Goal: Task Accomplishment & Management: Manage account settings

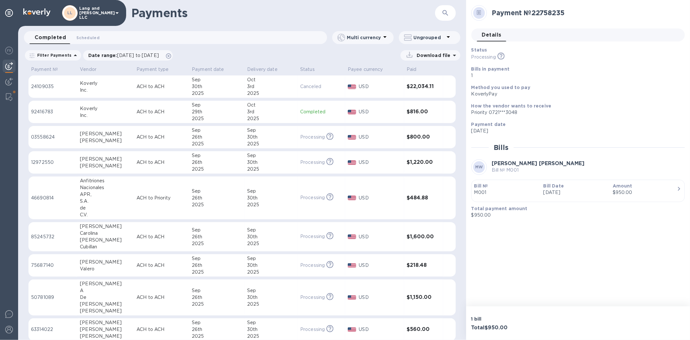
scroll to position [307, 0]
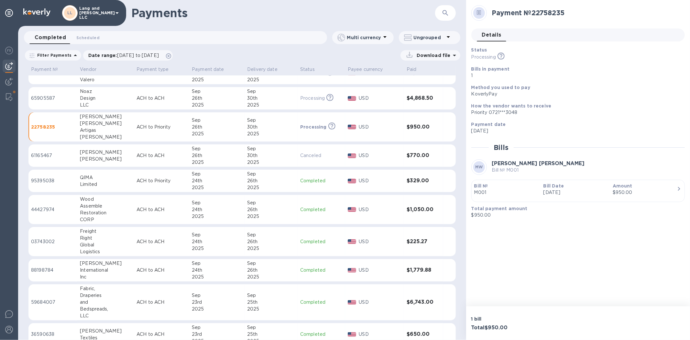
click at [368, 8] on h1 "Payments" at bounding box center [283, 13] width 304 height 14
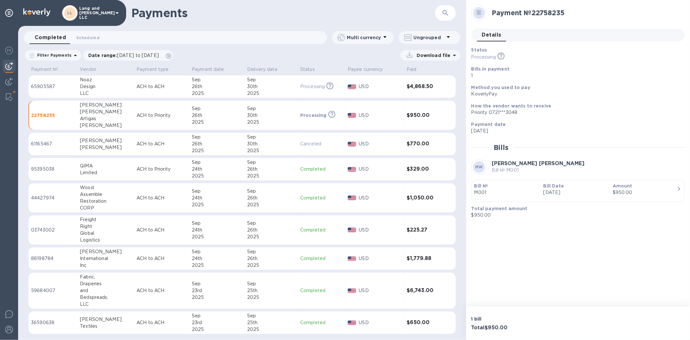
click at [52, 138] on td "61165467" at bounding box center [52, 144] width 49 height 23
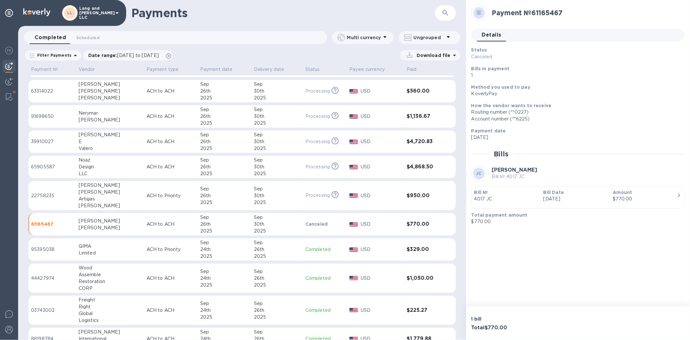
scroll to position [246, 0]
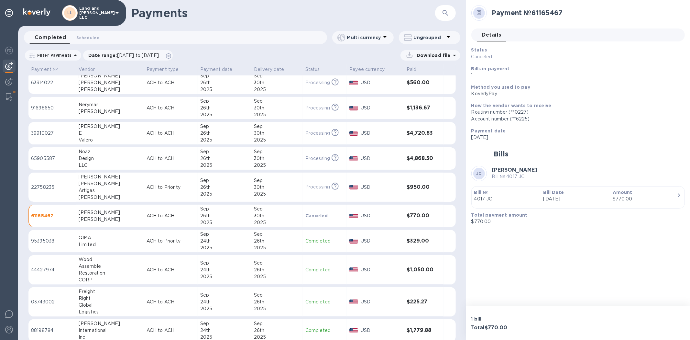
click at [326, 18] on h1 "Payments" at bounding box center [283, 13] width 304 height 14
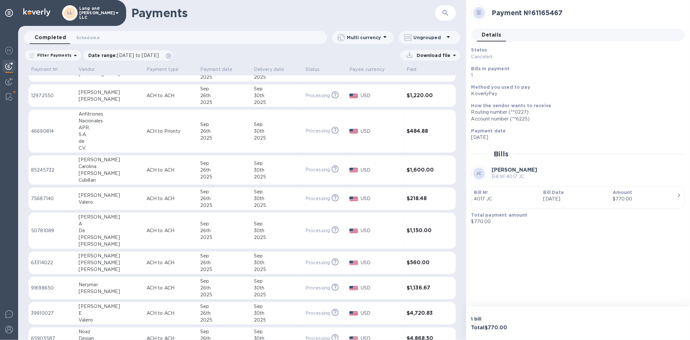
scroll to position [0, 0]
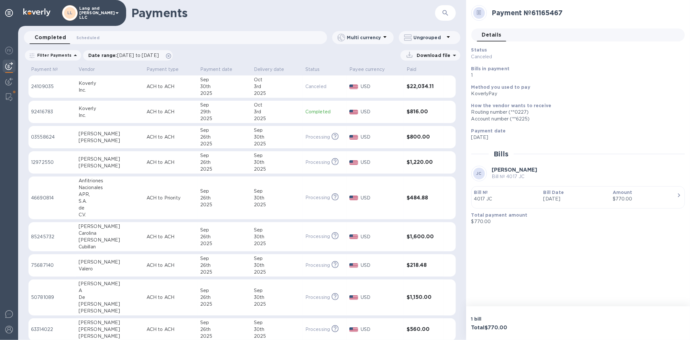
click at [254, 91] on div "2025" at bounding box center [277, 93] width 46 height 7
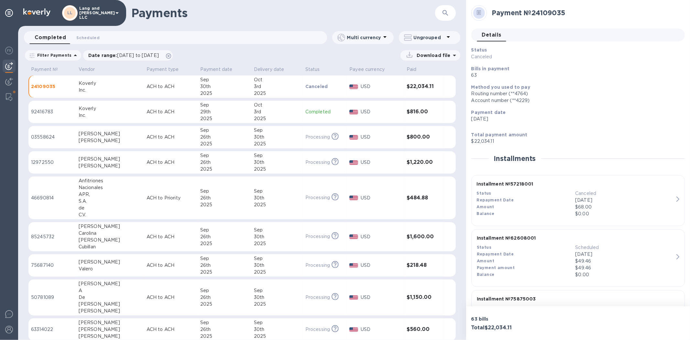
click at [421, 10] on h1 "Payments" at bounding box center [283, 13] width 304 height 14
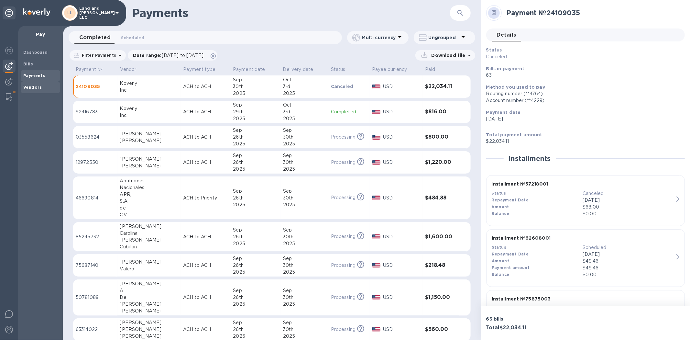
click at [32, 84] on span "Vendors" at bounding box center [32, 87] width 19 height 6
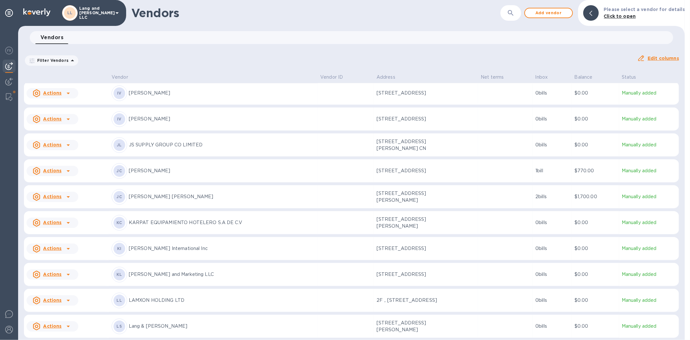
scroll to position [885, 0]
click at [145, 179] on div "[PERSON_NAME] [PERSON_NAME]" at bounding box center [214, 171] width 204 height 16
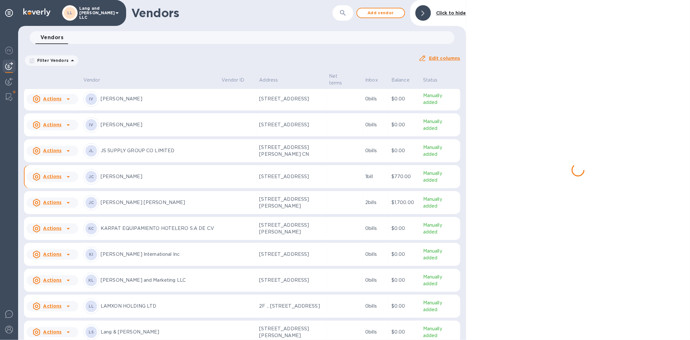
scroll to position [891, 0]
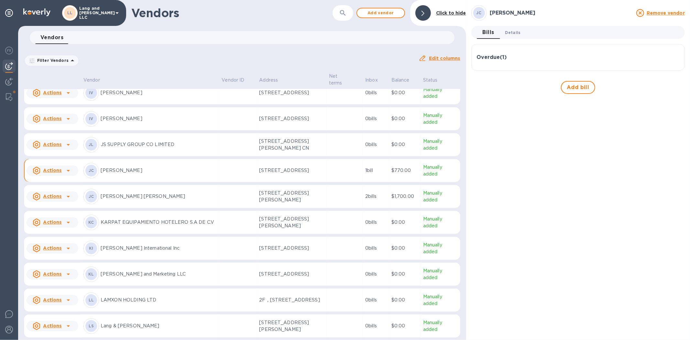
click at [515, 36] on span "Details 0" at bounding box center [513, 32] width 16 height 7
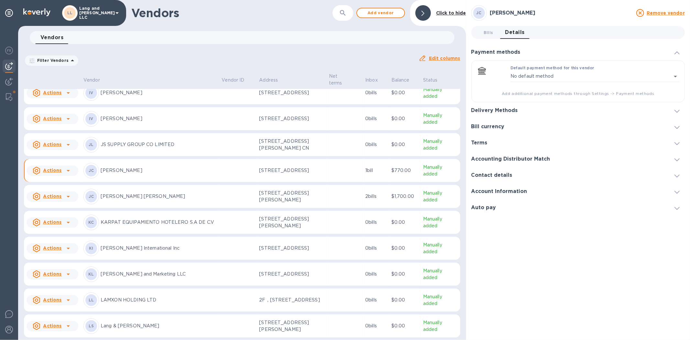
click at [519, 104] on div "Delivery Methods" at bounding box center [577, 110] width 213 height 16
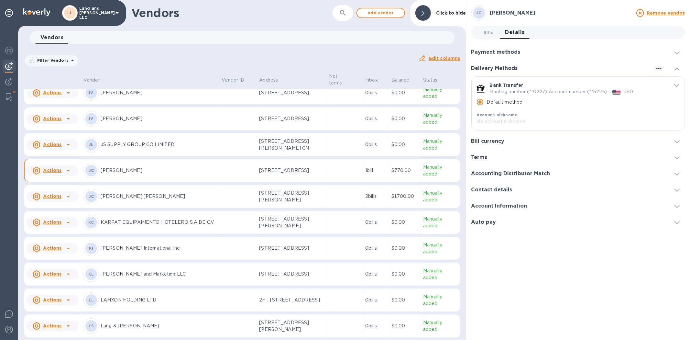
click at [676, 83] on span "default-method" at bounding box center [676, 85] width 5 height 6
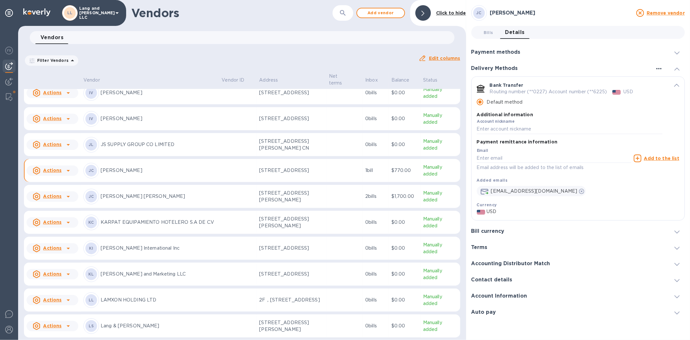
click at [658, 70] on icon "button" at bounding box center [659, 69] width 8 height 8
click at [619, 63] on div at bounding box center [345, 170] width 690 height 340
click at [575, 70] on div "Delivery Methods" at bounding box center [577, 68] width 213 height 16
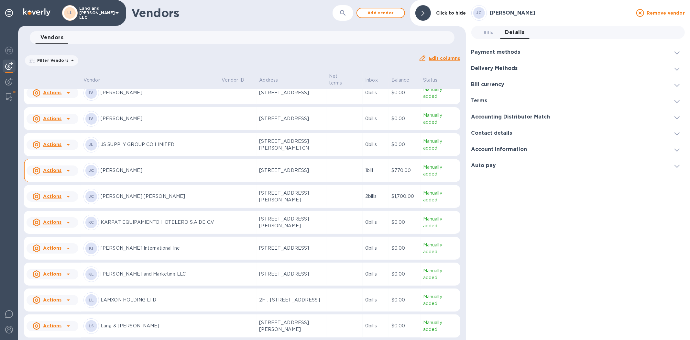
click at [498, 70] on h3 "Delivery Methods" at bounding box center [494, 68] width 47 height 6
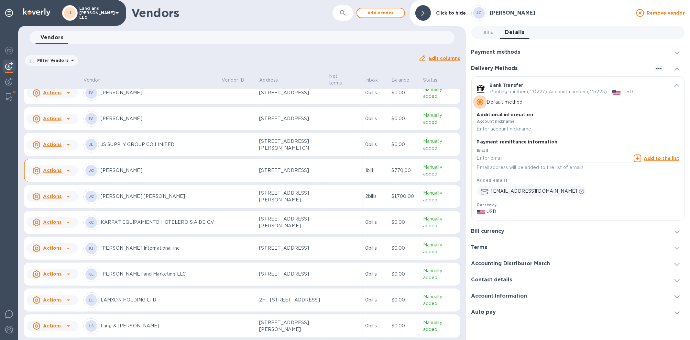
click at [479, 102] on input "Default method" at bounding box center [480, 102] width 14 height 14
click at [607, 114] on p "Additional information" at bounding box center [570, 114] width 186 height 6
click at [522, 124] on div "Account nickname" at bounding box center [570, 126] width 186 height 15
click at [612, 92] on div "default-method" at bounding box center [616, 91] width 11 height 9
click at [673, 88] on div "Bank Transfer Routing number (**0227) Account number (**6225) USD Default metho…" at bounding box center [578, 109] width 213 height 64
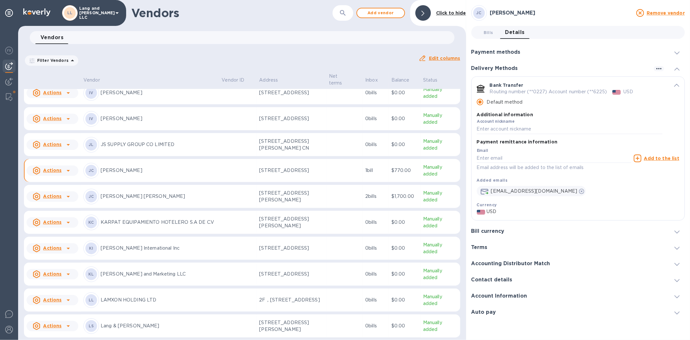
click at [674, 85] on icon "default-method" at bounding box center [676, 85] width 5 height 3
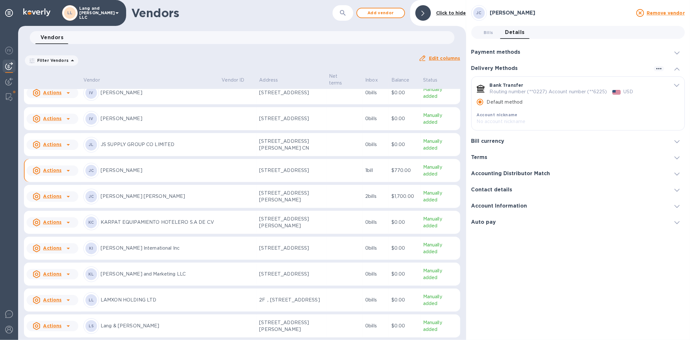
click at [504, 122] on p "No account nickname" at bounding box center [570, 121] width 186 height 7
click at [496, 116] on b "Account nickname" at bounding box center [497, 114] width 41 height 5
click at [677, 83] on span "default-method" at bounding box center [676, 85] width 5 height 6
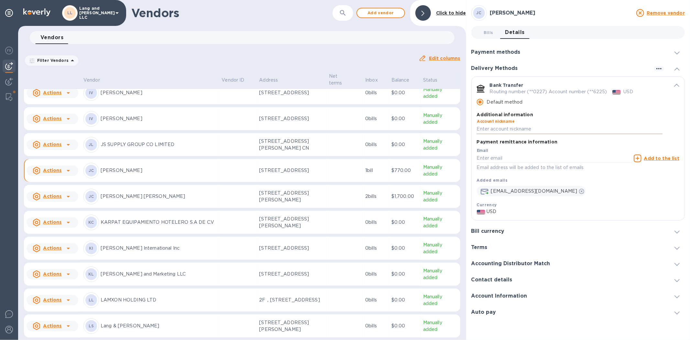
click at [498, 128] on input "default-method" at bounding box center [570, 129] width 186 height 10
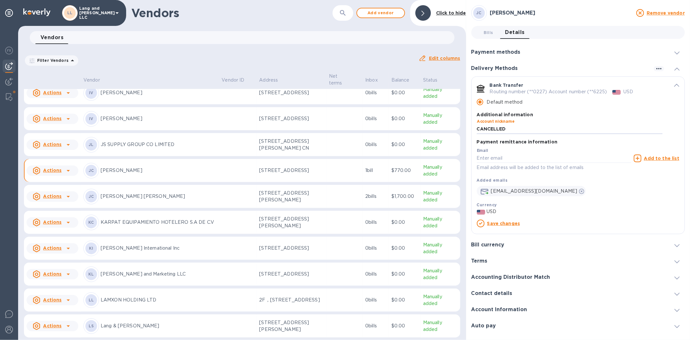
type input "CANCELLED"
click at [640, 189] on div "[EMAIL_ADDRESS][DOMAIN_NAME]" at bounding box center [578, 189] width 203 height 13
click at [504, 224] on link "Save changes" at bounding box center [503, 223] width 33 height 5
click at [480, 222] on icon "default-method" at bounding box center [481, 223] width 8 height 8
click at [495, 224] on link "Save changes" at bounding box center [503, 223] width 33 height 5
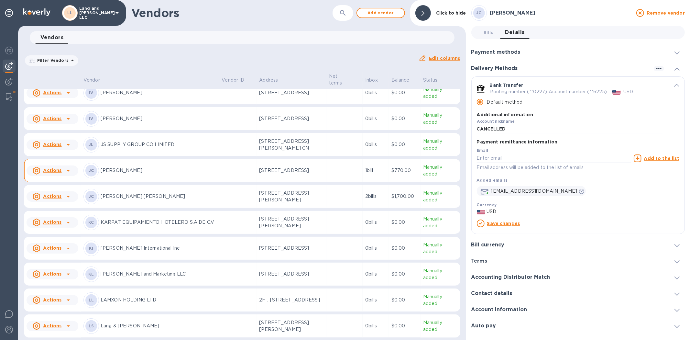
click at [503, 224] on link "Save changes" at bounding box center [503, 223] width 33 height 5
click at [659, 69] on icon "button" at bounding box center [658, 68] width 5 height 1
click at [661, 83] on p "Add new" at bounding box center [666, 82] width 21 height 6
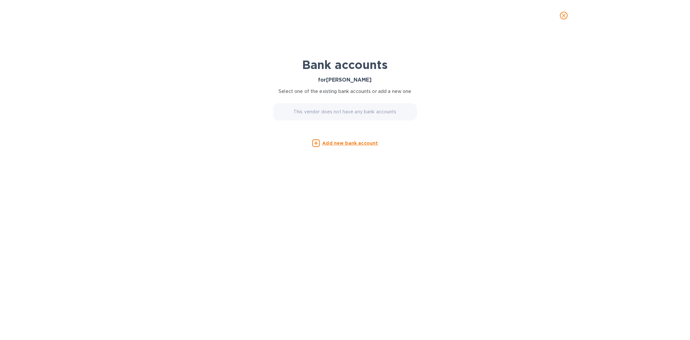
click at [340, 114] on p "This vendor does not have any bank accounts" at bounding box center [344, 111] width 103 height 7
click at [347, 140] on u "Add new bank account" at bounding box center [351, 142] width 56 height 5
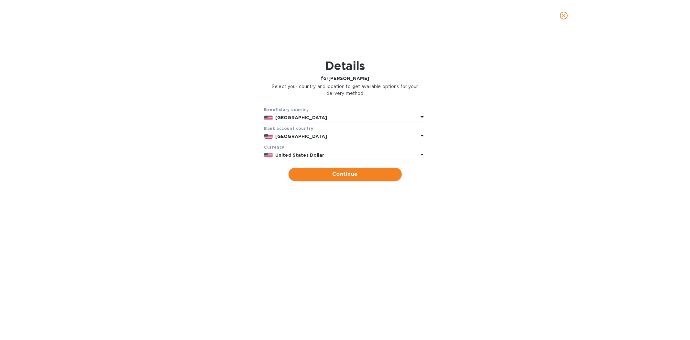
click at [327, 178] on span "Continue" at bounding box center [345, 174] width 103 height 8
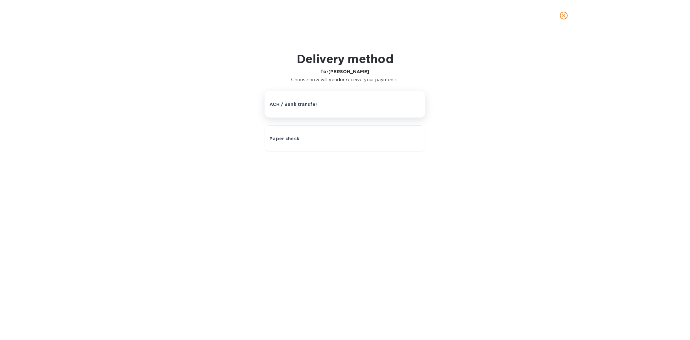
click at [302, 105] on p "ACH / Bank transfer" at bounding box center [293, 104] width 48 height 6
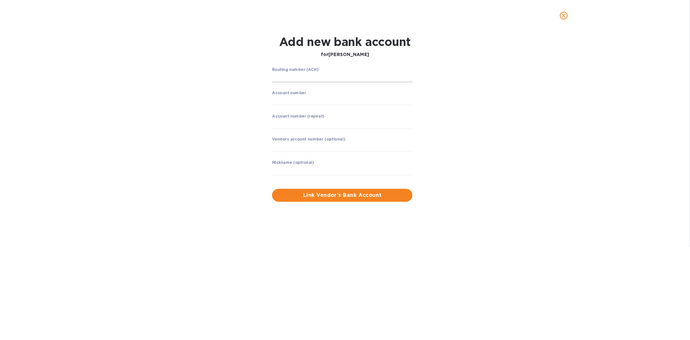
click at [327, 75] on input "string" at bounding box center [342, 77] width 140 height 10
type input "061000227"
drag, startPoint x: 519, startPoint y: 128, endPoint x: 371, endPoint y: 131, distance: 148.2
click at [515, 130] on div "Routing number (ACH) [PERSON_NAME] FARGO BANK Account number ​ Account number (…" at bounding box center [345, 134] width 449 height 142
click at [333, 106] on p "​" at bounding box center [342, 109] width 140 height 7
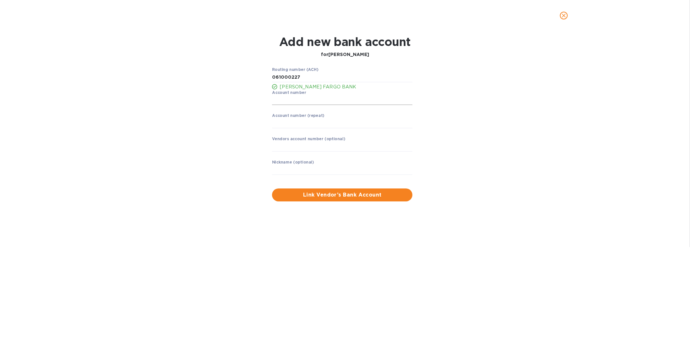
click at [332, 102] on input "string" at bounding box center [342, 100] width 140 height 10
type input "1117575371"
drag, startPoint x: 180, startPoint y: 144, endPoint x: 221, endPoint y: 130, distance: 43.8
click at [180, 144] on div "Routing number (ACH) [PERSON_NAME] FARGO BANK Account number ​ Account number (…" at bounding box center [345, 134] width 449 height 142
click at [283, 116] on label "Account number (repeat)" at bounding box center [298, 116] width 52 height 4
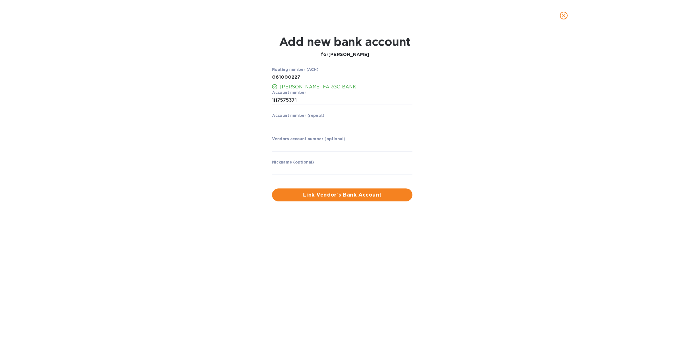
click at [286, 127] on input "string" at bounding box center [342, 123] width 140 height 10
type input "1117575371"
drag, startPoint x: 543, startPoint y: 113, endPoint x: 435, endPoint y: 138, distance: 111.4
click at [542, 114] on div "Routing number (ACH) [PERSON_NAME] FARGO BANK Account number ​ Account number (…" at bounding box center [345, 134] width 449 height 142
click at [366, 145] on input "text" at bounding box center [342, 147] width 140 height 10
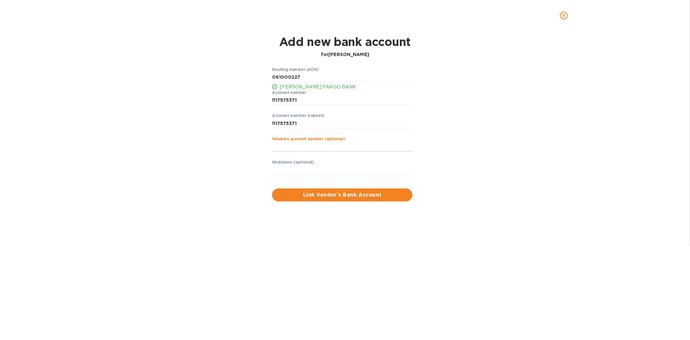
drag, startPoint x: 290, startPoint y: 172, endPoint x: 270, endPoint y: 203, distance: 36.8
click at [290, 172] on input "text" at bounding box center [342, 170] width 140 height 10
type input "[PERSON_NAME]"
click at [350, 197] on span "Link Vendor’s Bank Account" at bounding box center [342, 195] width 130 height 8
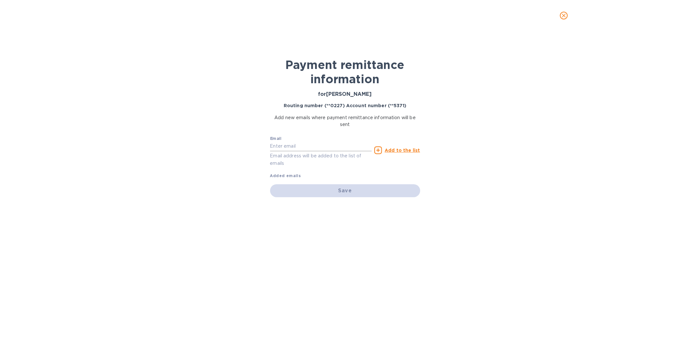
click at [286, 147] on input "text" at bounding box center [321, 146] width 102 height 10
click at [314, 149] on input "text" at bounding box center [321, 146] width 102 height 10
type input "[EMAIL_ADDRESS][DOMAIN_NAME]"
click at [397, 151] on u "Add to the list" at bounding box center [402, 150] width 35 height 5
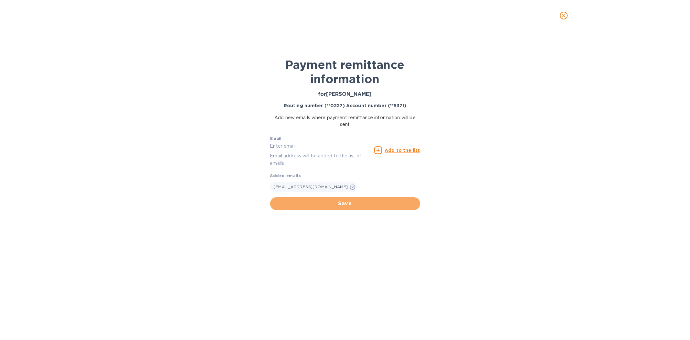
click at [373, 200] on span "Save" at bounding box center [345, 204] width 140 height 8
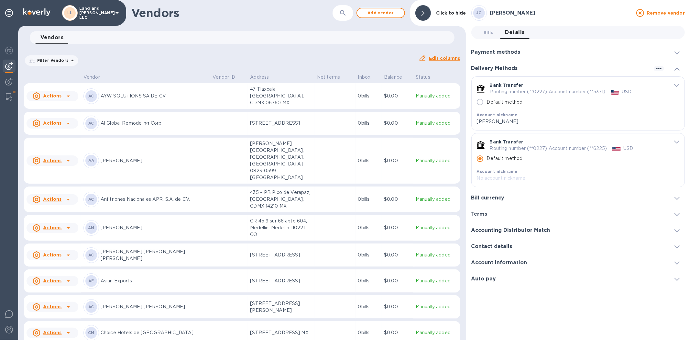
click at [679, 83] on span "default-method" at bounding box center [676, 85] width 5 height 6
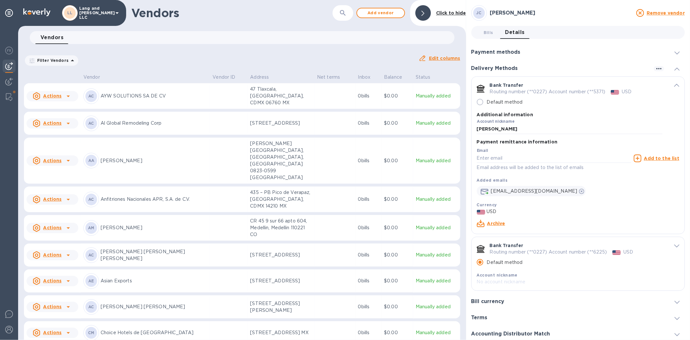
click at [679, 83] on div "Bank Transfer Routing number (**0227) Account number (**5371) USD Default metho…" at bounding box center [578, 109] width 213 height 64
click at [674, 85] on icon "default-method" at bounding box center [676, 85] width 5 height 3
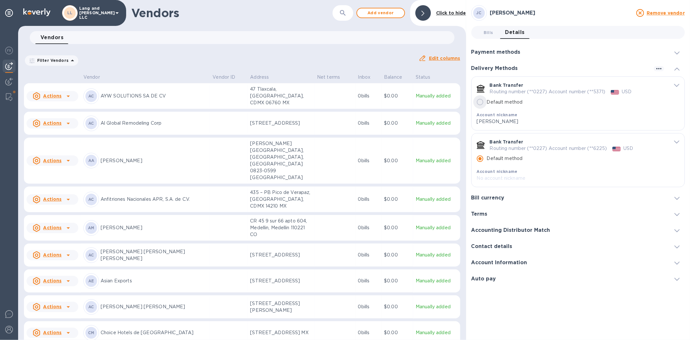
click at [481, 100] on input "Default method" at bounding box center [480, 102] width 14 height 14
click at [657, 70] on icon "button" at bounding box center [659, 69] width 8 height 8
click at [657, 70] on div at bounding box center [345, 170] width 690 height 340
click at [480, 159] on input "Default method" at bounding box center [480, 159] width 14 height 14
radio input "false"
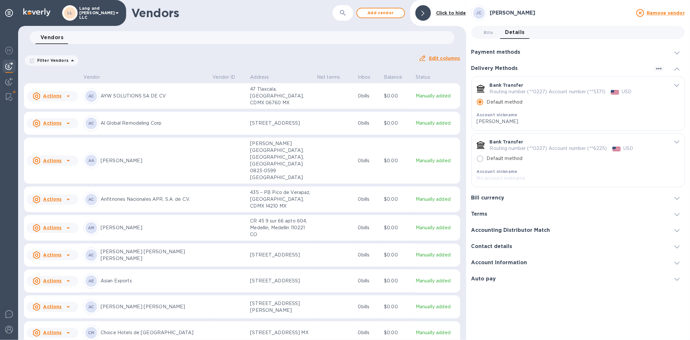
radio input "true"
click at [510, 173] on b "Account nickname" at bounding box center [497, 171] width 41 height 5
click at [519, 181] on p "No account nickname" at bounding box center [570, 178] width 186 height 7
click at [677, 141] on icon "default-method" at bounding box center [676, 141] width 5 height 3
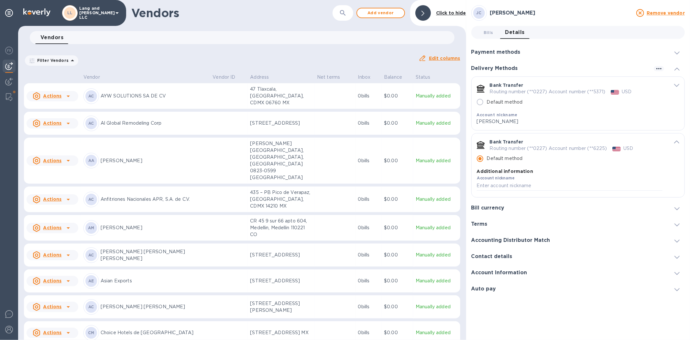
click at [672, 83] on div "default-method" at bounding box center [670, 85] width 17 height 6
click at [676, 86] on icon "default-method" at bounding box center [676, 85] width 5 height 3
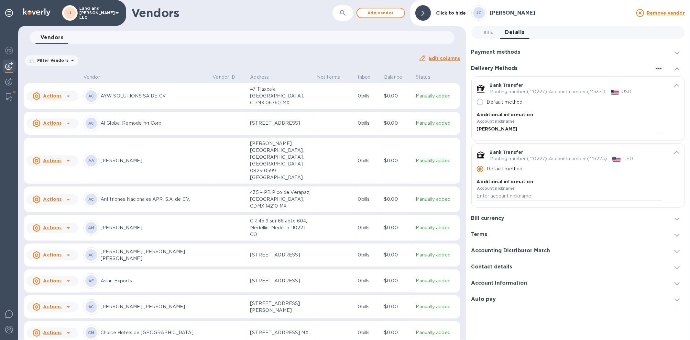
scroll to position [72, 0]
drag, startPoint x: 533, startPoint y: 280, endPoint x: 529, endPoint y: 300, distance: 20.4
click at [529, 282] on p "USD" at bounding box center [578, 278] width 203 height 7
click at [505, 153] on input "default-method" at bounding box center [554, 158] width 154 height 10
type input "J"
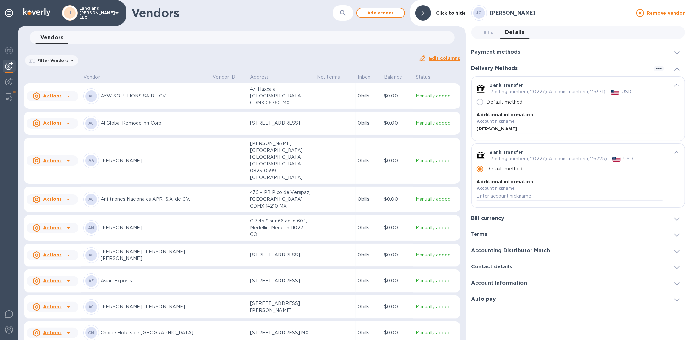
type input "[EMAIL_ADDRESS][DOMAIN_NAME]"
click at [651, 156] on u "Add to the list" at bounding box center [661, 158] width 35 height 5
click at [480, 95] on input "Default method" at bounding box center [480, 102] width 14 height 14
radio input "true"
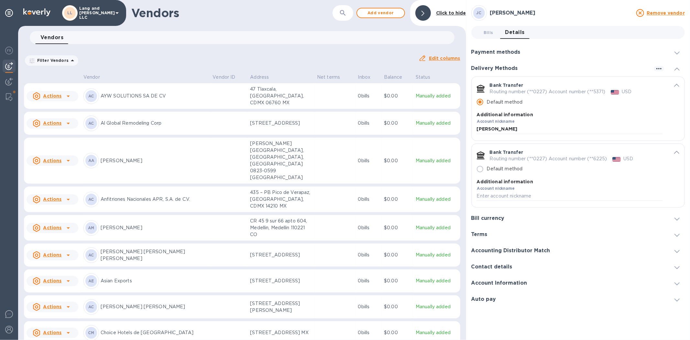
scroll to position [106, 0]
click at [498, 288] on link "Archive" at bounding box center [496, 290] width 18 height 5
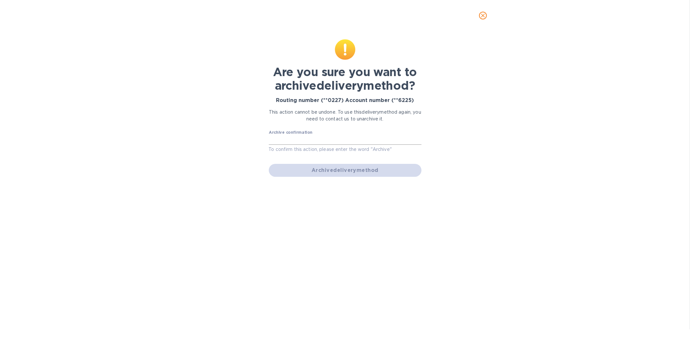
click at [300, 140] on input "text" at bounding box center [345, 140] width 153 height 10
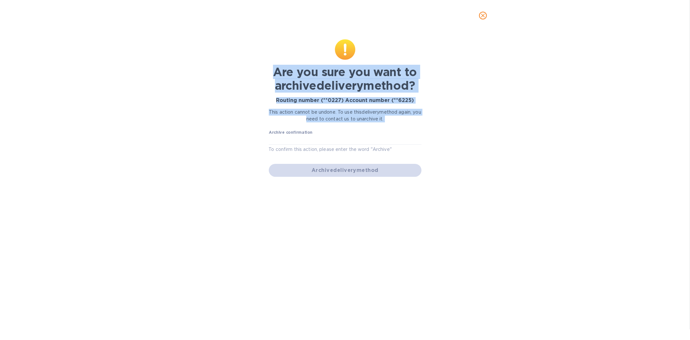
drag, startPoint x: 402, startPoint y: 126, endPoint x: 268, endPoint y: 66, distance: 146.8
click at [268, 66] on div "Are you sure you want to archive delivery method? Routing number (**0227) Accou…" at bounding box center [345, 108] width 158 height 143
copy div "Are you sure you want to archive delivery method? Routing number (**0227) Accou…"
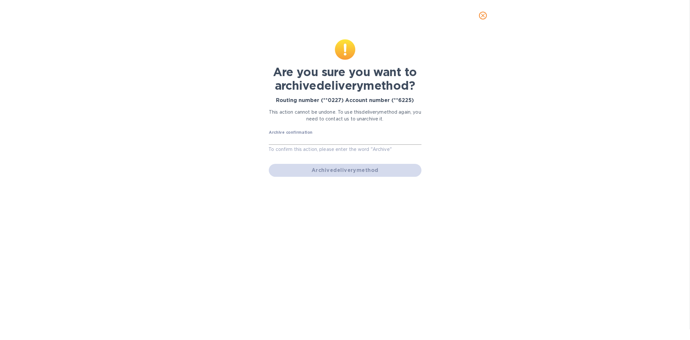
click at [320, 138] on input "text" at bounding box center [345, 140] width 153 height 10
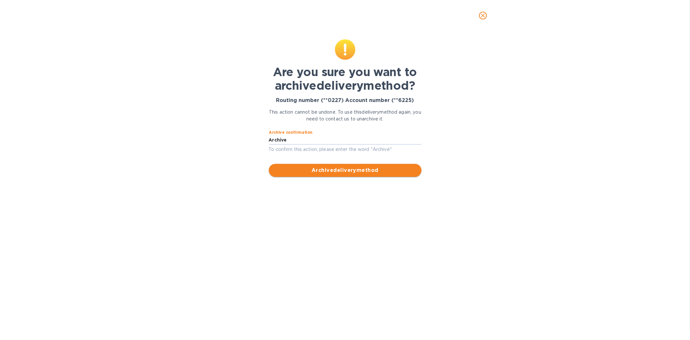
type input "Archive"
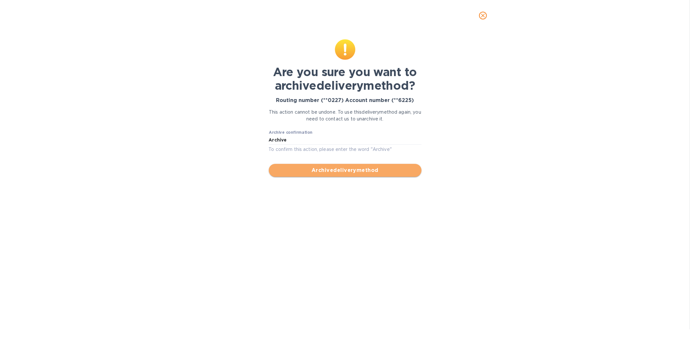
click at [358, 172] on span "Archive delivery method" at bounding box center [345, 170] width 142 height 8
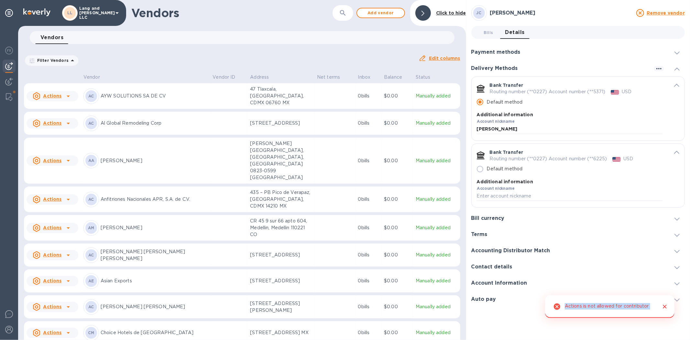
drag, startPoint x: 563, startPoint y: 305, endPoint x: 656, endPoint y: 304, distance: 92.8
click at [656, 304] on div "Actions is not allowed for contributor" at bounding box center [609, 306] width 129 height 23
copy div "Actions is not allowed for contributor LL Lang and [PERSON_NAME] LLC distributo…"
click at [496, 288] on link "Archive" at bounding box center [496, 290] width 18 height 5
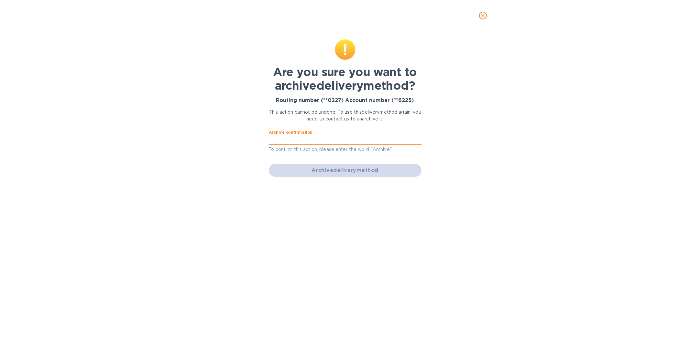
click at [376, 140] on input "text" at bounding box center [345, 140] width 153 height 10
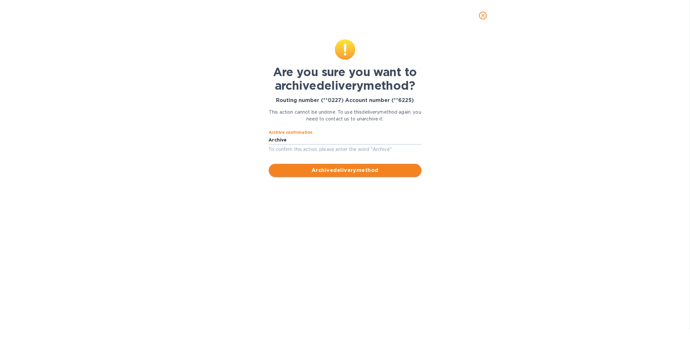
type input "Archive"
click at [360, 174] on button "Archive delivery method" at bounding box center [345, 170] width 153 height 13
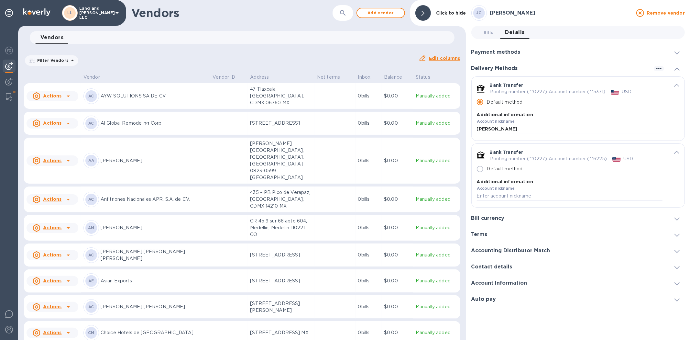
click at [275, 22] on div "Vendors ​ Add vendor Click to hide" at bounding box center [242, 13] width 448 height 26
click at [300, 52] on div "Filter Vendors Auto pay: All" at bounding box center [218, 60] width 395 height 17
click at [272, 2] on div "Vendors ​ Add vendor Click to hide" at bounding box center [242, 13] width 448 height 26
click at [253, 26] on div "Vendors ​ Add vendor Click to hide Vendors 0 Filter Vendors Auto pay: All Edit …" at bounding box center [242, 170] width 448 height 340
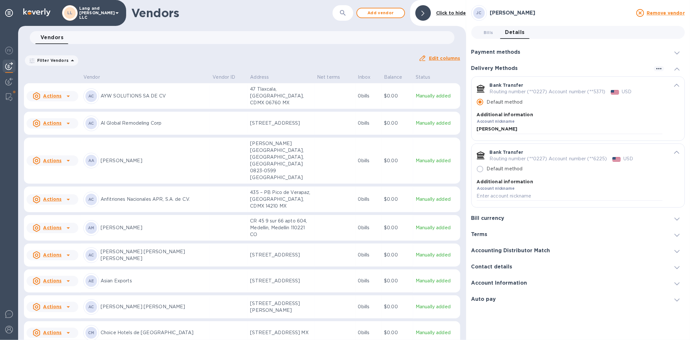
drag, startPoint x: 422, startPoint y: 14, endPoint x: 421, endPoint y: 26, distance: 12.0
click at [422, 14] on icon at bounding box center [422, 13] width 3 height 5
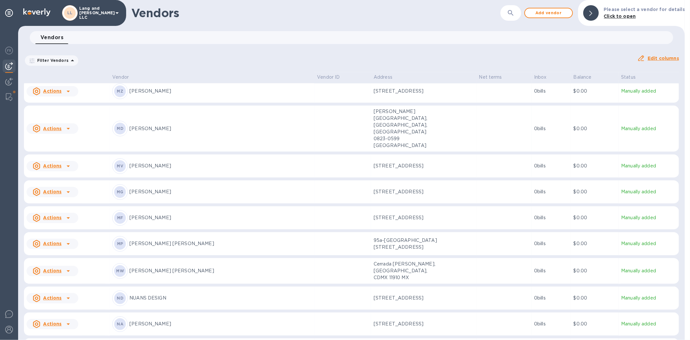
scroll to position [1421, 0]
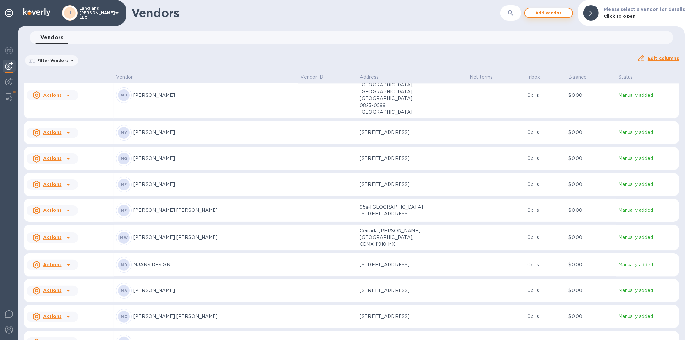
click at [558, 11] on span "Add vendor" at bounding box center [548, 13] width 37 height 8
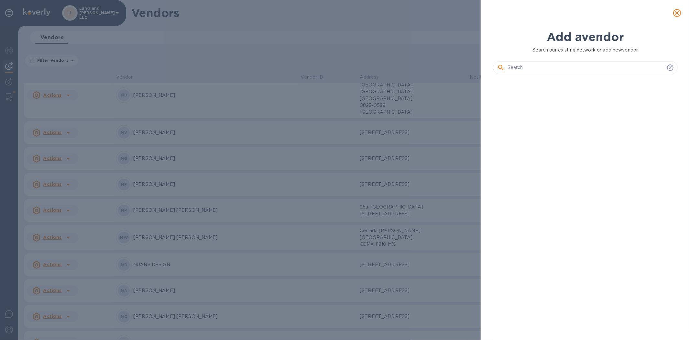
scroll to position [238, 188]
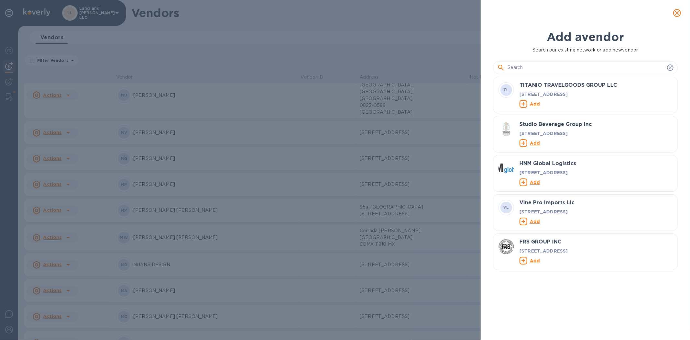
drag, startPoint x: 544, startPoint y: 73, endPoint x: 548, endPoint y: 71, distance: 4.4
click at [548, 71] on div at bounding box center [585, 67] width 185 height 13
click at [548, 71] on input "text" at bounding box center [586, 68] width 157 height 10
paste input "M [PERSON_NAME] Delivery LLC"
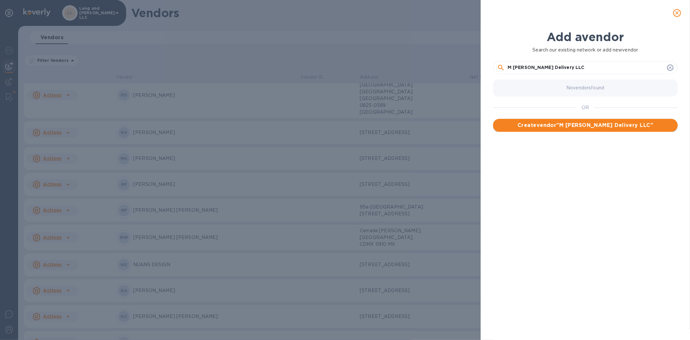
type input "M [PERSON_NAME] Delivery LLC"
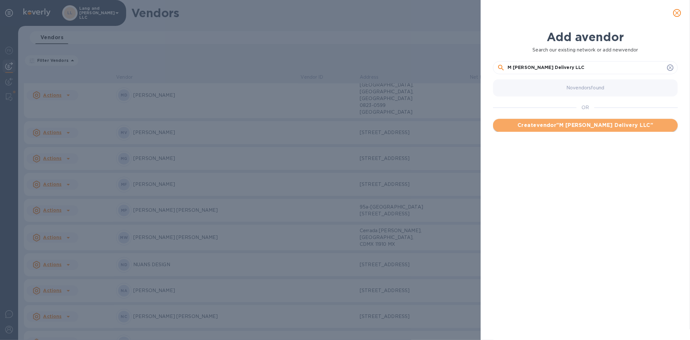
click at [570, 121] on span "Create vendor " M [PERSON_NAME] Delivery LLC "" at bounding box center [585, 125] width 174 height 8
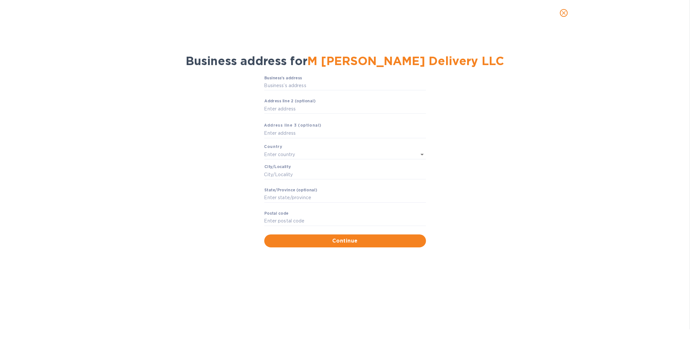
drag, startPoint x: 273, startPoint y: 92, endPoint x: 312, endPoint y: 102, distance: 40.2
click at [273, 91] on input "Business’s аddress" at bounding box center [345, 86] width 162 height 10
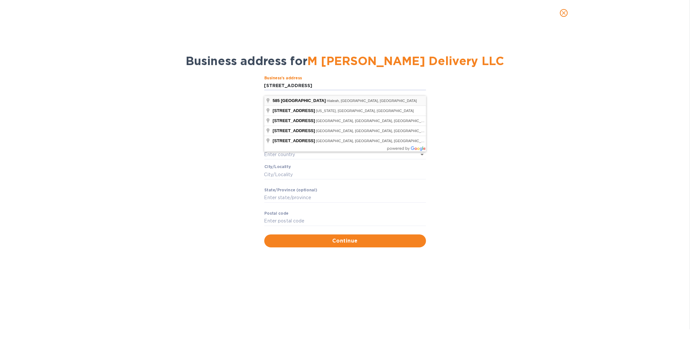
type input "[STREET_ADDRESS]"
type input "[GEOGRAPHIC_DATA]"
type input "Hialeah"
type input "FL"
type input "33012"
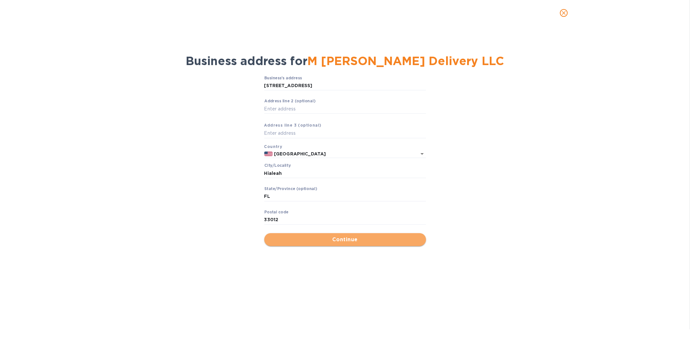
click at [287, 240] on span "Continue" at bounding box center [344, 239] width 151 height 8
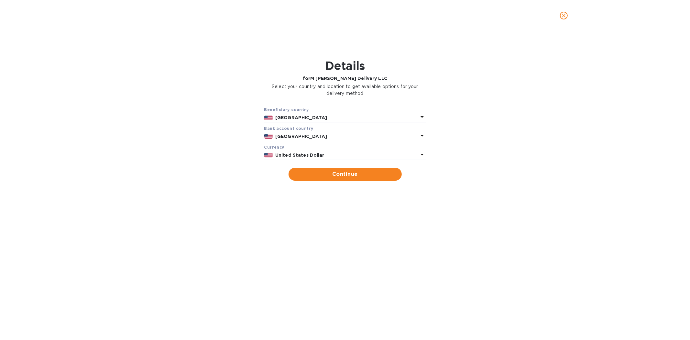
scroll to position [1460, 0]
click at [326, 173] on span "Continue" at bounding box center [345, 174] width 103 height 8
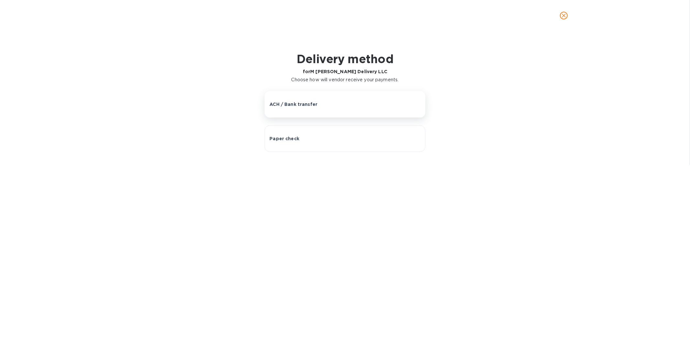
click at [324, 111] on button "ACH / Bank transfer" at bounding box center [345, 104] width 160 height 27
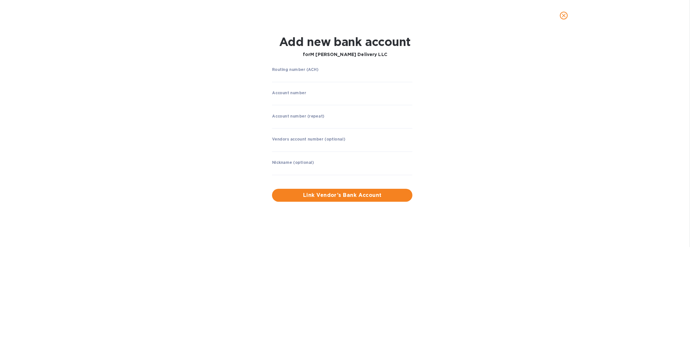
click at [321, 70] on div "Routing number (ACH) ​" at bounding box center [342, 78] width 140 height 23
click at [315, 74] on input "string" at bounding box center [342, 77] width 140 height 10
drag, startPoint x: 286, startPoint y: 70, endPoint x: 280, endPoint y: 81, distance: 12.7
click at [280, 82] on input "string" at bounding box center [342, 77] width 140 height 10
paste input "063000047"
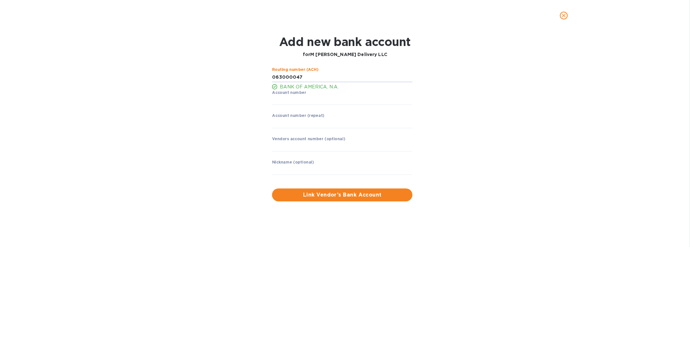
type input "063000047"
drag, startPoint x: 235, startPoint y: 116, endPoint x: 236, endPoint y: 112, distance: 4.7
click at [236, 116] on div "Routing number (ACH) BANK OF AMERICA, N.A. Account number ​ Account number (rep…" at bounding box center [345, 134] width 449 height 142
click at [300, 96] on input "string" at bounding box center [342, 100] width 140 height 10
paste input "898121699706"
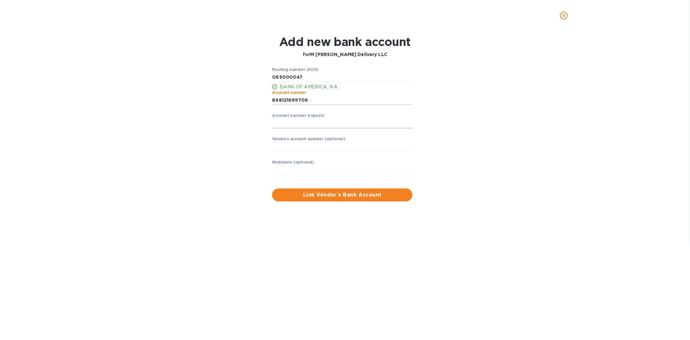
type input "898121699706"
click at [285, 121] on input "string" at bounding box center [342, 123] width 140 height 10
paste input "898121699706"
type input "898121699706"
click at [287, 147] on input "text" at bounding box center [342, 147] width 140 height 10
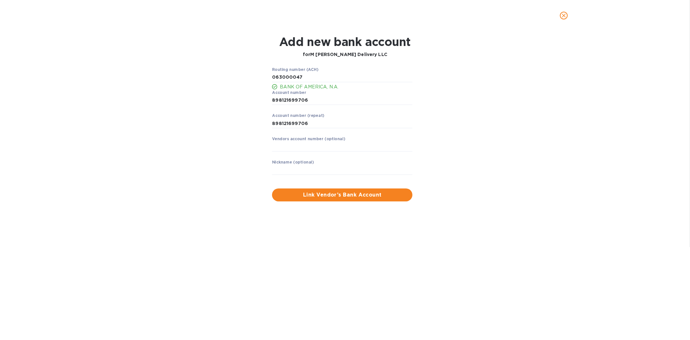
click at [266, 166] on div "Routing number (ACH) BANK OF AMERICA, N.A. Account number ​ Account number (rep…" at bounding box center [345, 134] width 449 height 142
click at [278, 166] on input "text" at bounding box center [342, 170] width 140 height 10
click at [316, 166] on input "text" at bounding box center [342, 170] width 140 height 10
paste input "M [PERSON_NAME] Delivery LLC"
type input "M [PERSON_NAME] Delivery LLC"
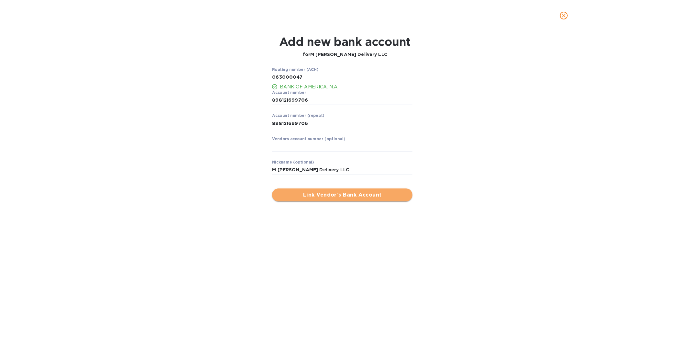
click at [308, 195] on span "Link Vendor’s Bank Account" at bounding box center [342, 195] width 130 height 8
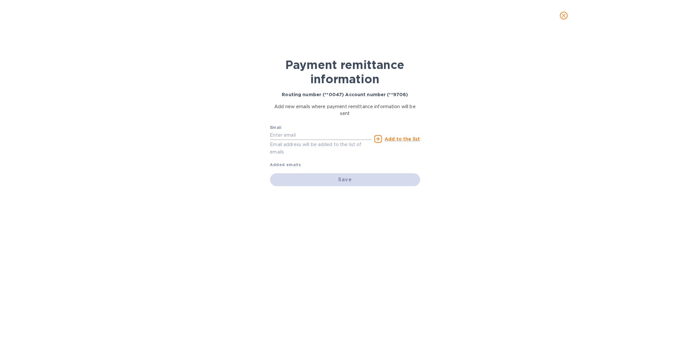
click at [300, 136] on input "text" at bounding box center [321, 135] width 102 height 10
type input "[EMAIL_ADDRESS][DOMAIN_NAME]"
click at [398, 140] on u "Add to the list" at bounding box center [402, 138] width 35 height 5
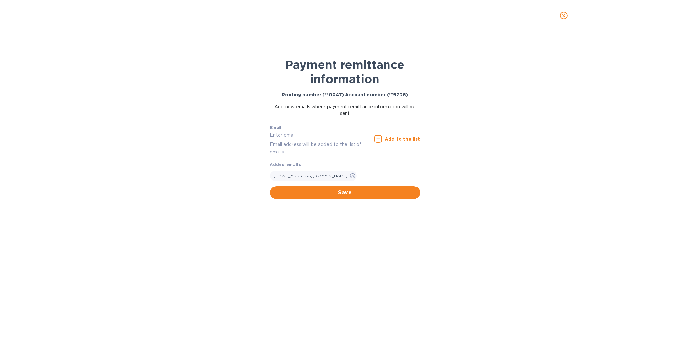
click at [331, 131] on input "text" at bounding box center [321, 135] width 102 height 10
click at [293, 132] on input "[PERSON_NAME]" at bounding box center [321, 135] width 102 height 10
type input "[EMAIL_ADDRESS][DOMAIN_NAME]"
click at [386, 139] on u "Add to the list" at bounding box center [402, 138] width 35 height 5
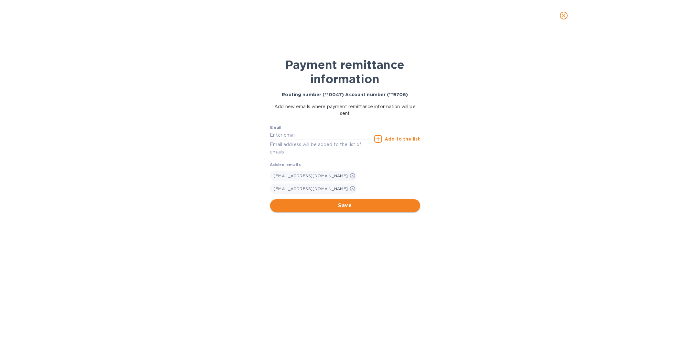
click at [344, 204] on span "Save" at bounding box center [345, 206] width 140 height 8
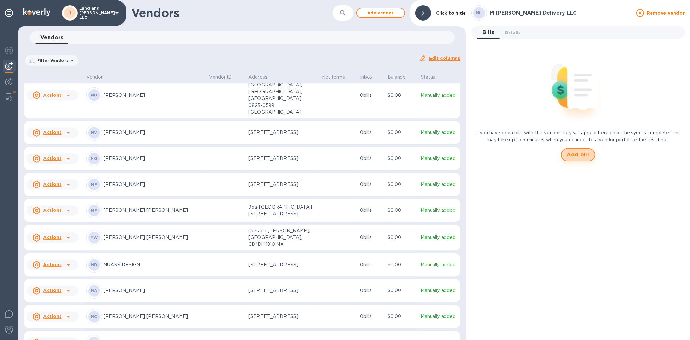
click at [567, 149] on button "Add bill" at bounding box center [578, 154] width 34 height 13
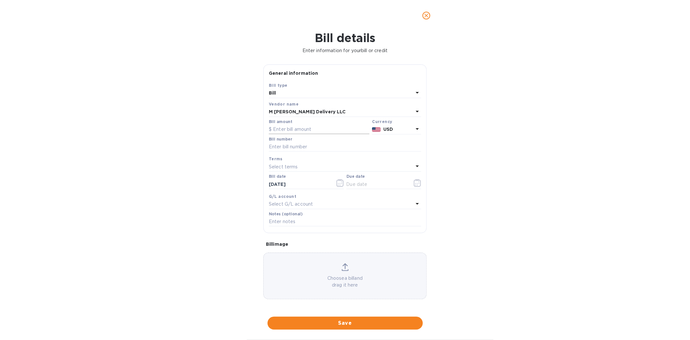
click at [301, 130] on input "text" at bounding box center [319, 130] width 101 height 10
type input "5"
type input "650"
click at [434, 121] on div "Bill details Enter information for your bill or credit General information Save…" at bounding box center [345, 185] width 690 height 309
drag, startPoint x: 290, startPoint y: 149, endPoint x: 462, endPoint y: 135, distance: 172.7
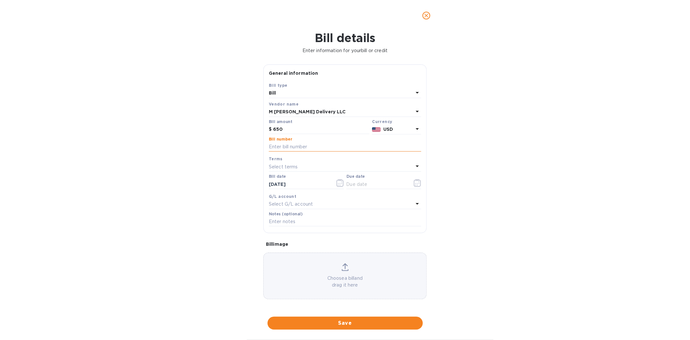
click at [290, 149] on input "text" at bounding box center [345, 147] width 152 height 10
type input "4505"
click at [414, 186] on icon "button" at bounding box center [417, 183] width 7 height 8
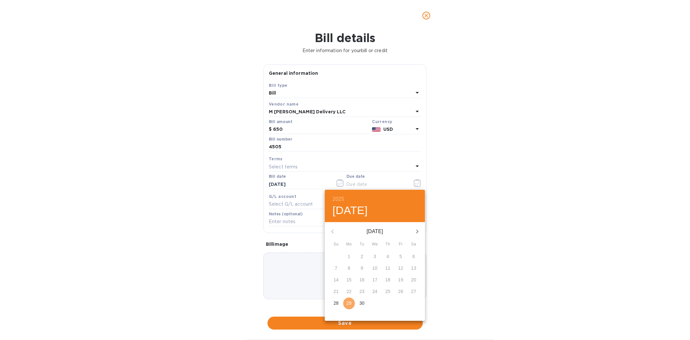
click at [350, 301] on p "29" at bounding box center [348, 303] width 5 height 6
type input "[DATE]"
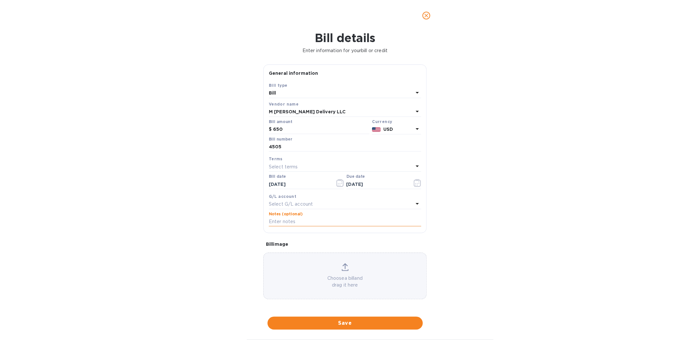
click at [294, 225] on input "text" at bounding box center [345, 222] width 152 height 10
paste input "4505_Manso Delivery"
type input "4505_Manso Delivery"
click at [306, 198] on div "G/L account" at bounding box center [345, 196] width 152 height 7
click at [306, 203] on p "Select G/L account" at bounding box center [291, 204] width 44 height 7
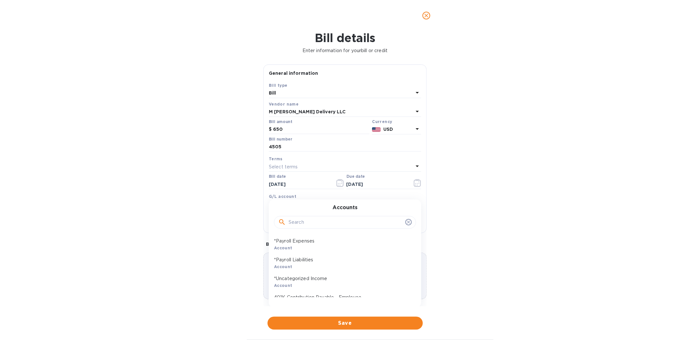
click at [319, 220] on input "text" at bounding box center [346, 222] width 114 height 10
type input "f"
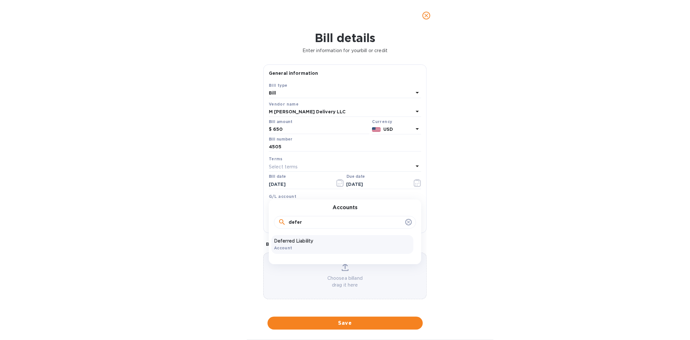
type input "defer"
click at [313, 240] on p "Deferred Liability" at bounding box center [342, 240] width 137 height 7
click at [349, 322] on span "Save" at bounding box center [345, 323] width 145 height 8
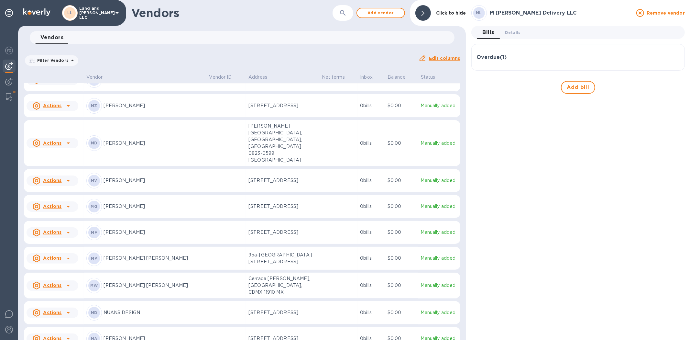
scroll to position [1411, 0]
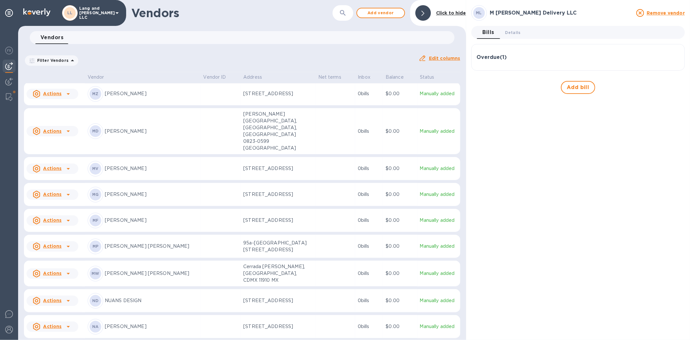
click at [424, 12] on icon at bounding box center [422, 13] width 3 height 5
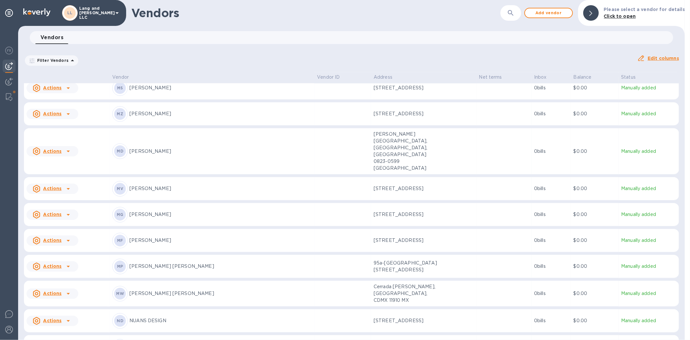
scroll to position [1257, 0]
